Goal: Transaction & Acquisition: Purchase product/service

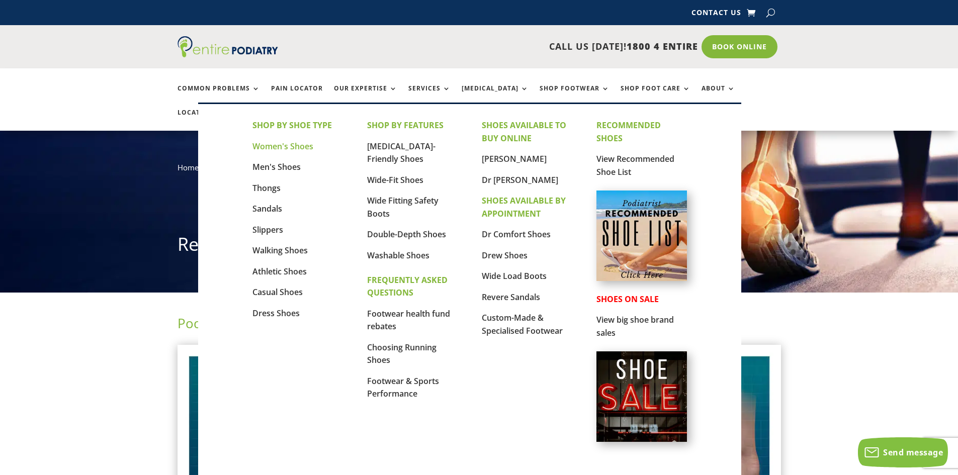
click at [293, 147] on link "Women's Shoes" at bounding box center [283, 146] width 61 height 11
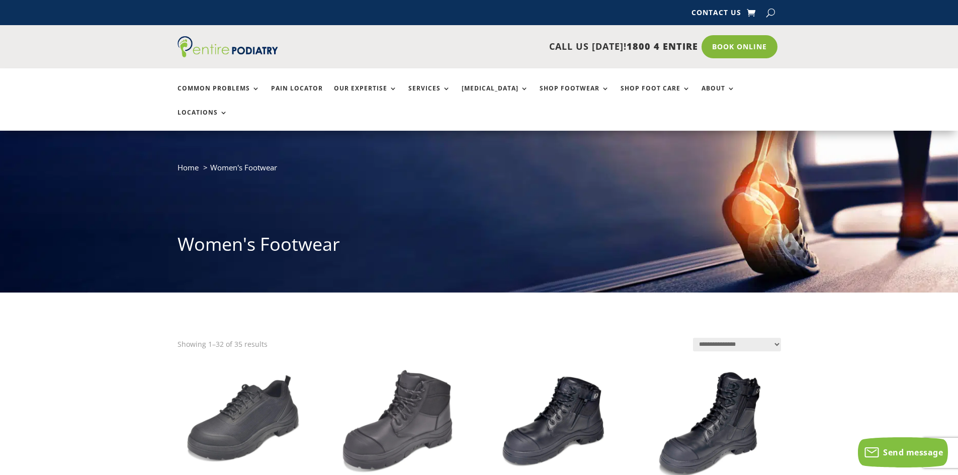
click at [780, 338] on select "**********" at bounding box center [737, 345] width 88 height 14
select select "*****"
click at [693, 338] on select "**********" at bounding box center [737, 345] width 88 height 14
